Goal: Information Seeking & Learning: Find specific fact

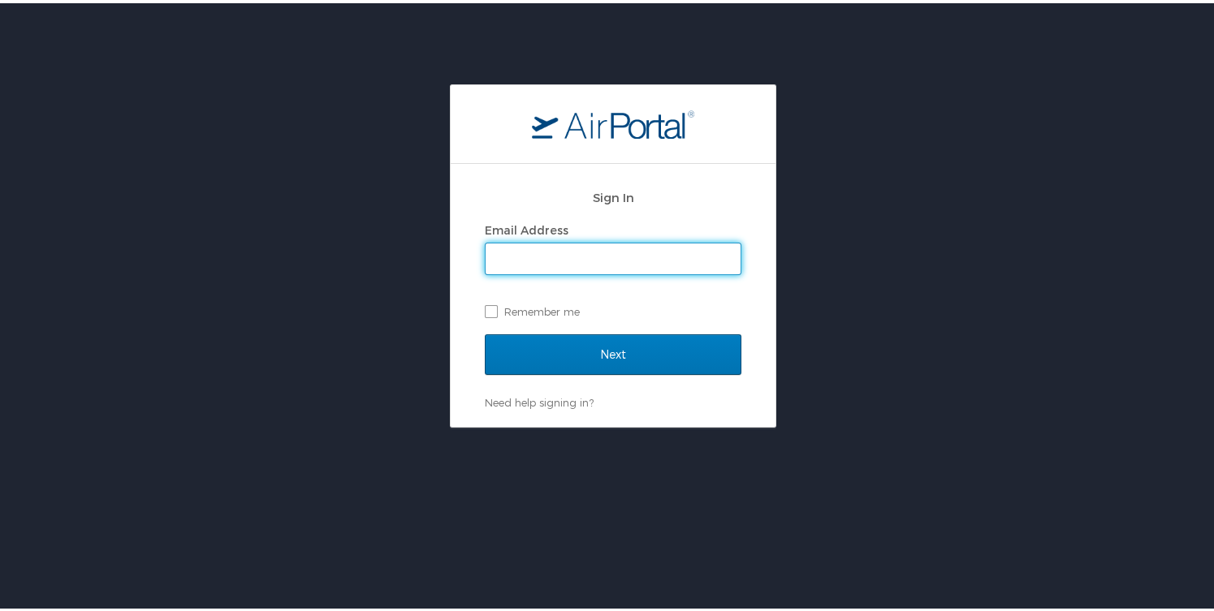
type input "cheryl.piro@cbtravel.com"
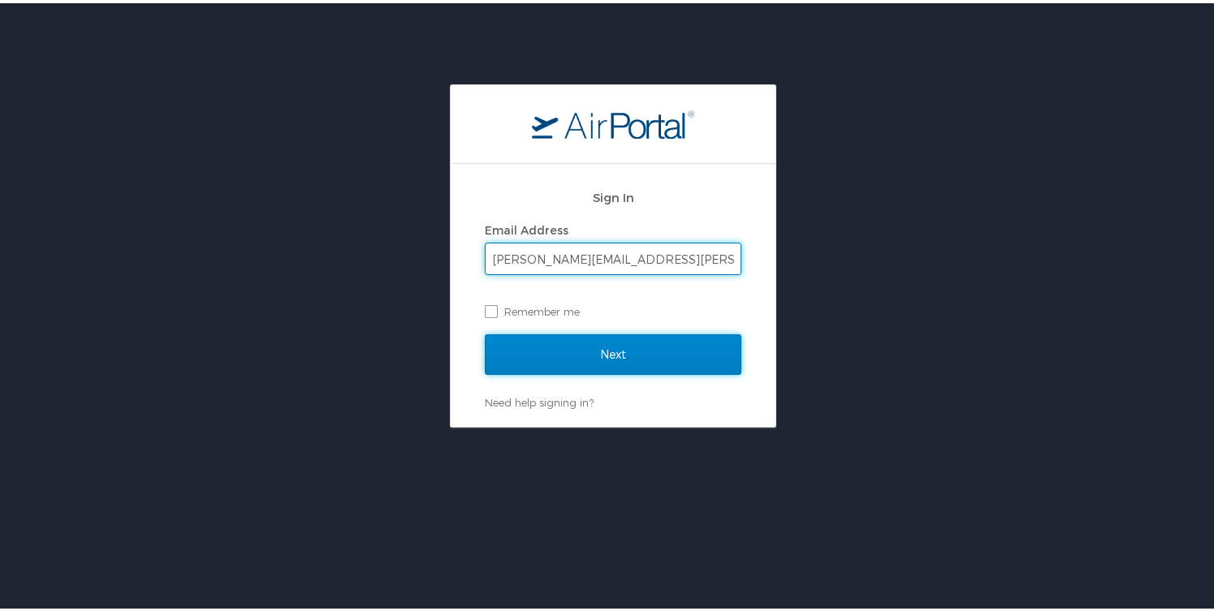
click at [611, 366] on input "Next" at bounding box center [613, 351] width 257 height 41
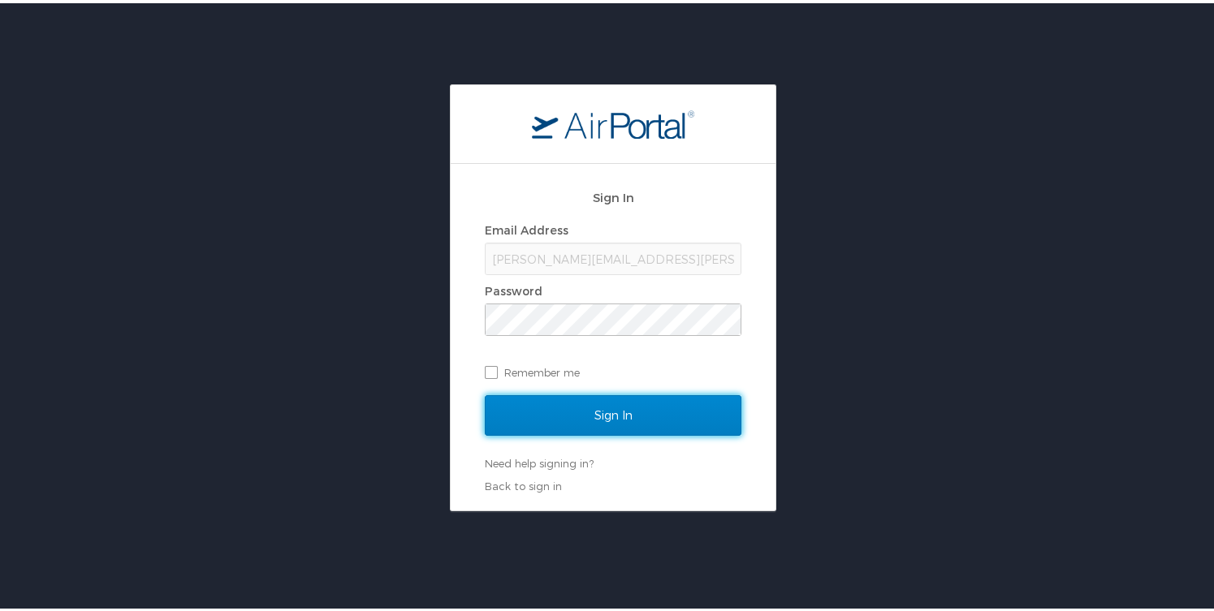
click at [623, 406] on input "Sign In" at bounding box center [613, 412] width 257 height 41
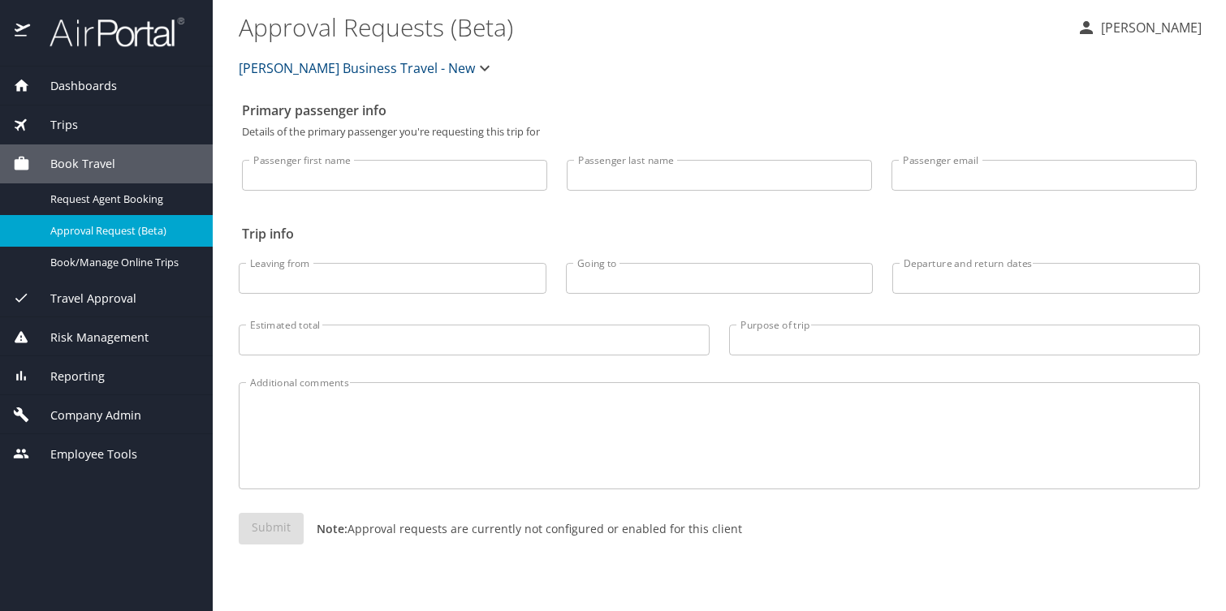
click at [85, 407] on span "Company Admin" at bounding box center [85, 416] width 111 height 18
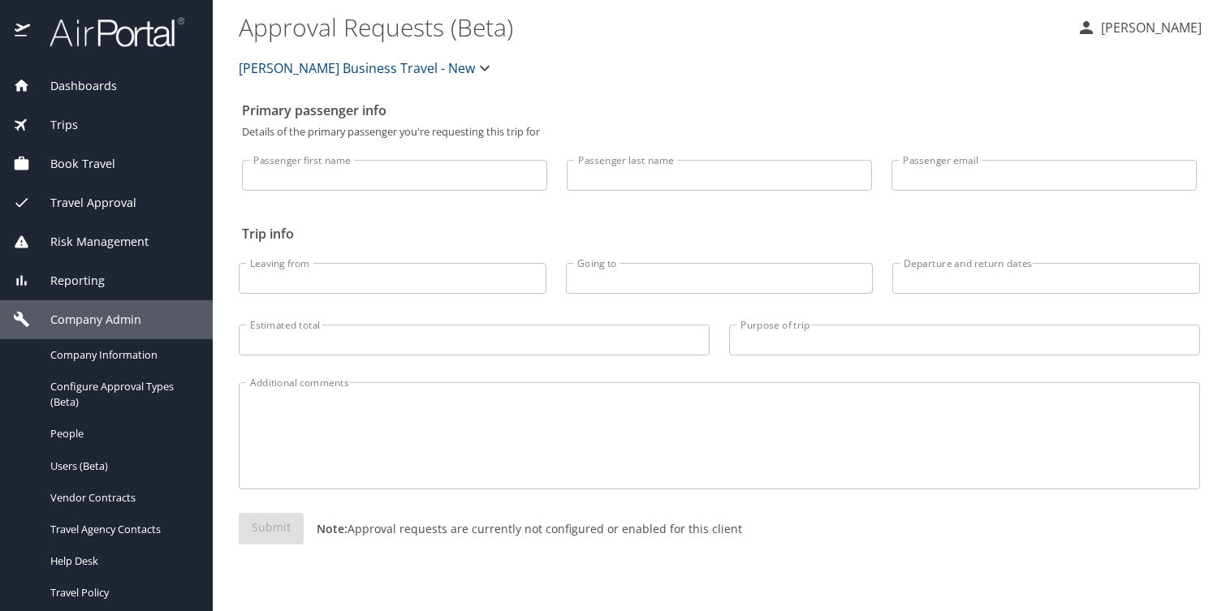
click at [74, 273] on div "Reporting" at bounding box center [106, 280] width 213 height 39
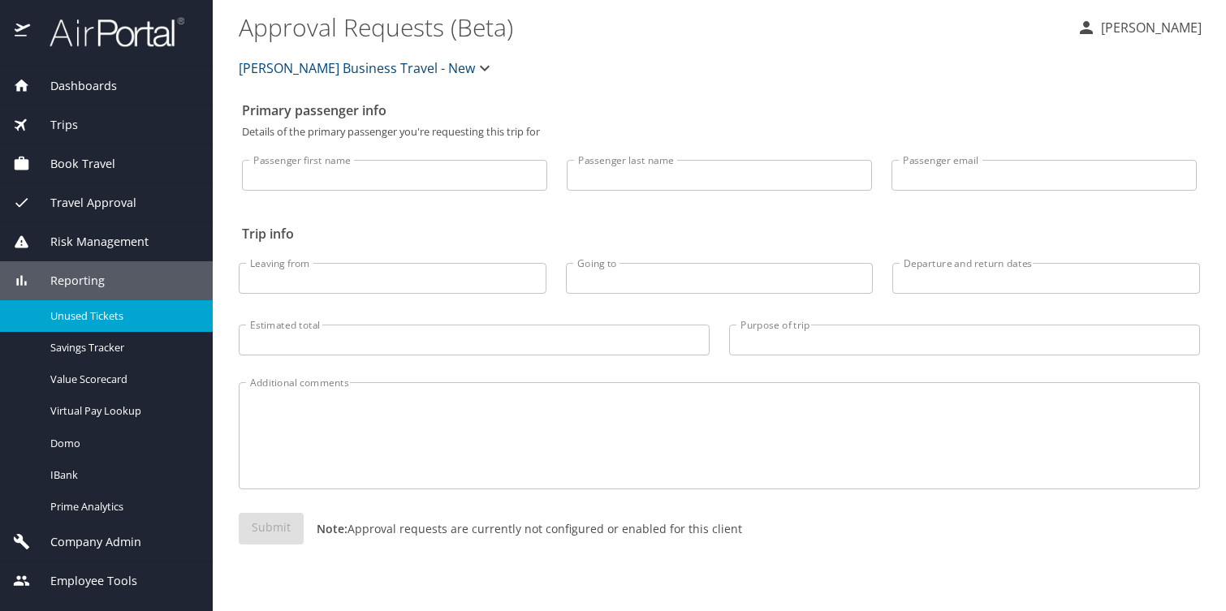
click at [85, 316] on span "Unused Tickets" at bounding box center [121, 315] width 143 height 15
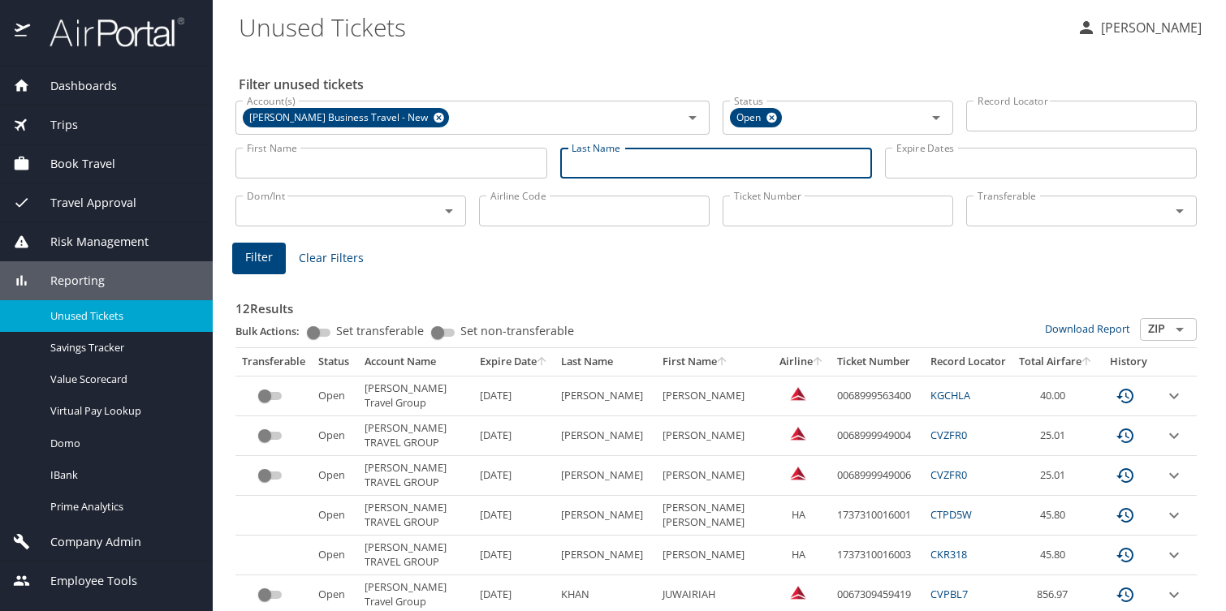
click at [605, 152] on input "Last Name" at bounding box center [716, 163] width 312 height 31
type input "[PERSON_NAME]"
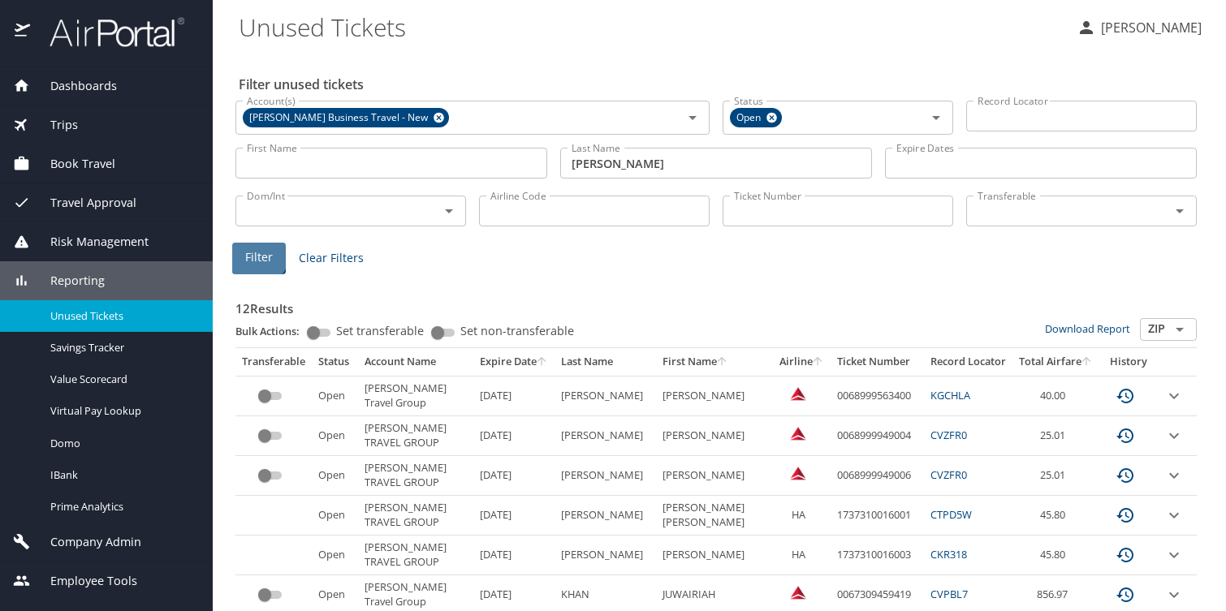
click at [258, 248] on span "Filter" at bounding box center [259, 258] width 28 height 20
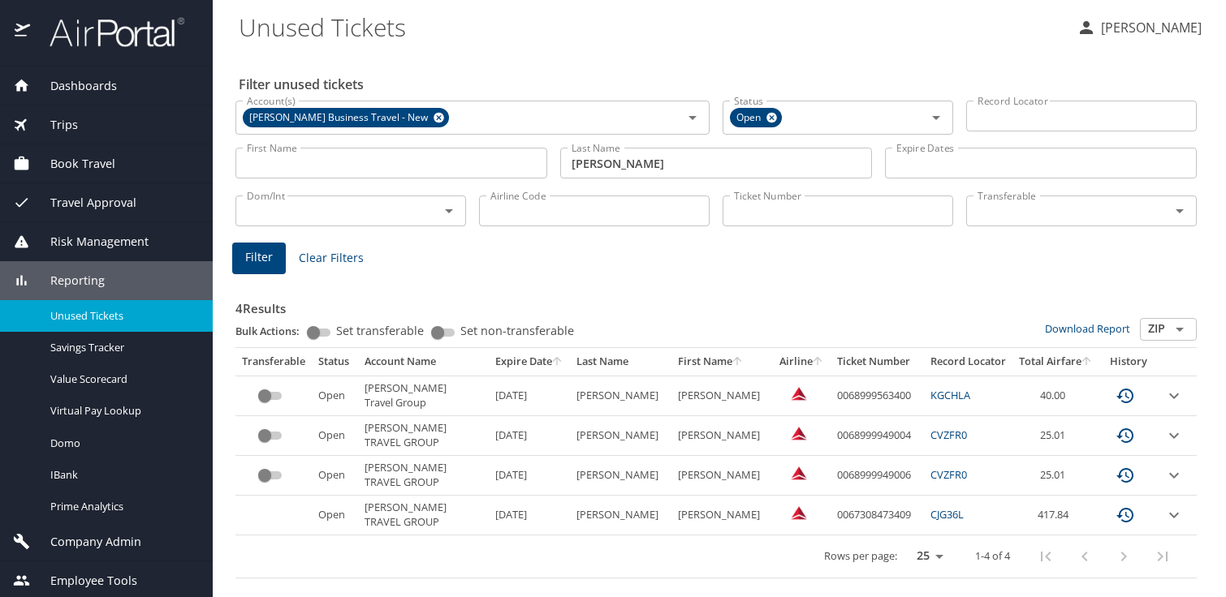
click at [318, 154] on input "First Name" at bounding box center [391, 163] width 312 height 31
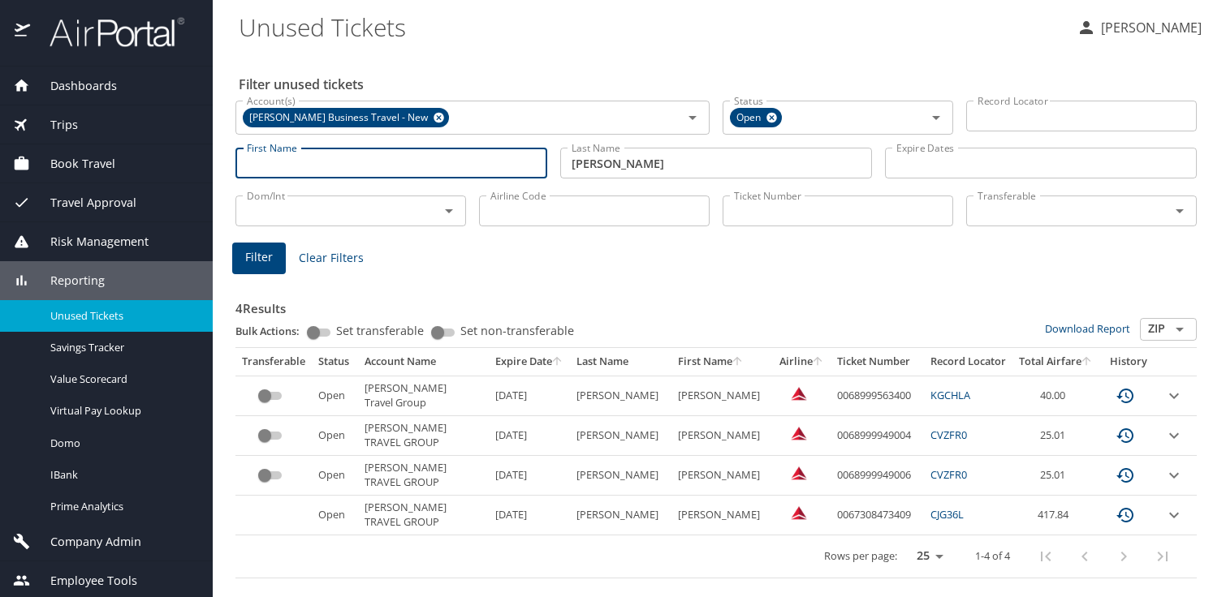
paste input "*[US_VEHICLE_IDENTIFICATION_NUMBER]/0427"
type input "*[US_VEHICLE_IDENTIFICATION_NUMBER]/0427"
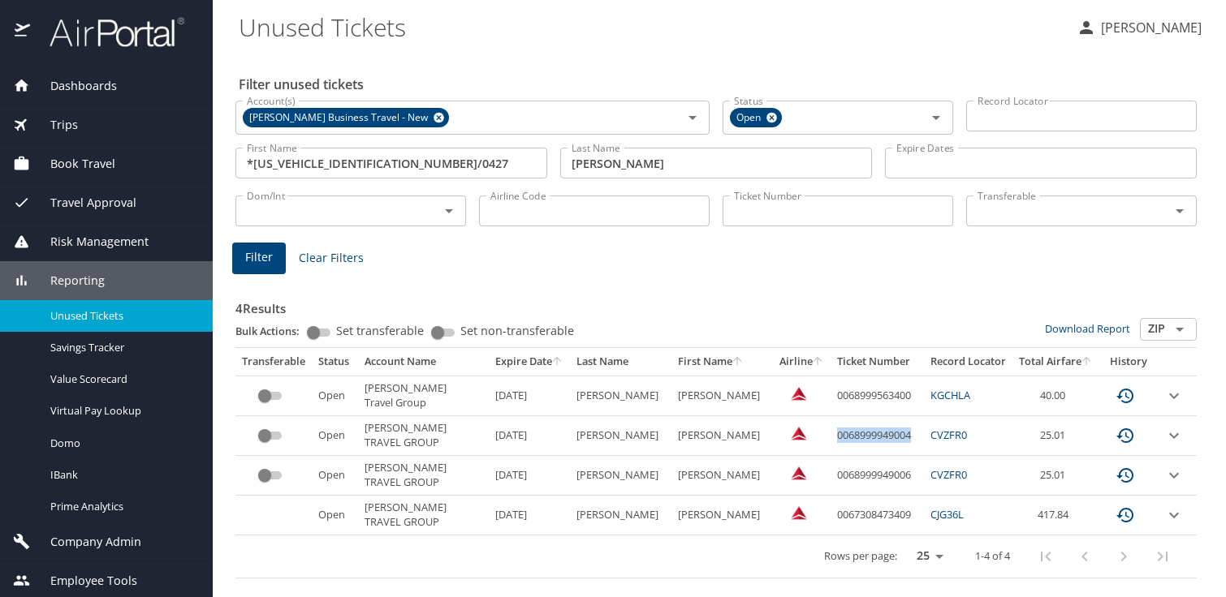
drag, startPoint x: 841, startPoint y: 399, endPoint x: 899, endPoint y: 397, distance: 58.5
click at [899, 416] on td "0068999949004" at bounding box center [876, 436] width 93 height 40
copy td "0068999949004"
drag, startPoint x: 843, startPoint y: 431, endPoint x: 900, endPoint y: 429, distance: 57.7
click at [900, 456] on td "0068999949006" at bounding box center [876, 476] width 93 height 40
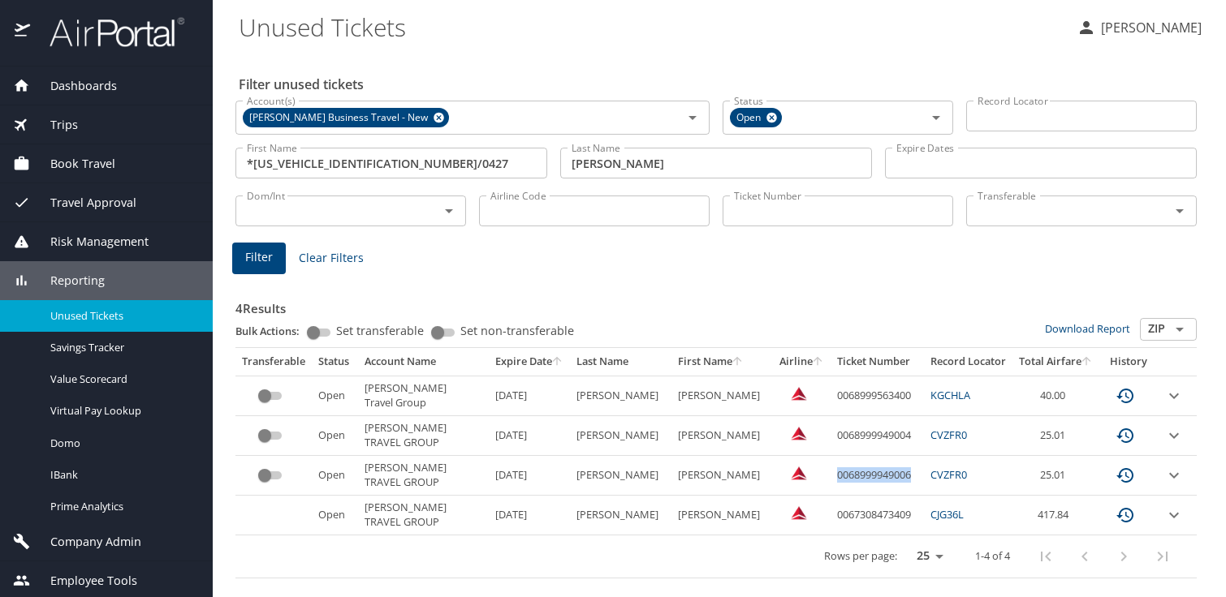
copy td "0068999949006"
drag, startPoint x: 841, startPoint y: 398, endPoint x: 899, endPoint y: 398, distance: 57.6
click at [899, 416] on td "0068999949004" at bounding box center [876, 436] width 93 height 40
copy td "0068999949004"
click at [56, 586] on div "Dashboards AirPortal 360™ Manager AirPortal 360™ Agent My Travel Dashboard Trip…" at bounding box center [106, 334] width 213 height 534
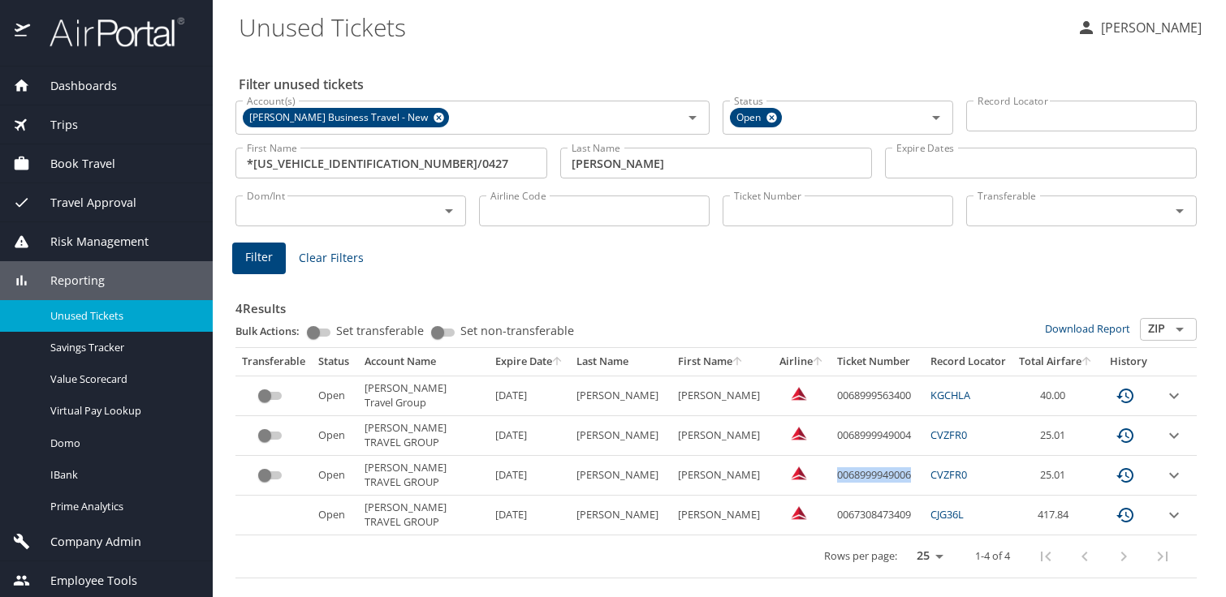
drag, startPoint x: 839, startPoint y: 433, endPoint x: 907, endPoint y: 433, distance: 67.4
click at [907, 456] on td "0068999949006" at bounding box center [876, 476] width 93 height 40
copy td "0068999949006"
